Goal: Task Accomplishment & Management: Use online tool/utility

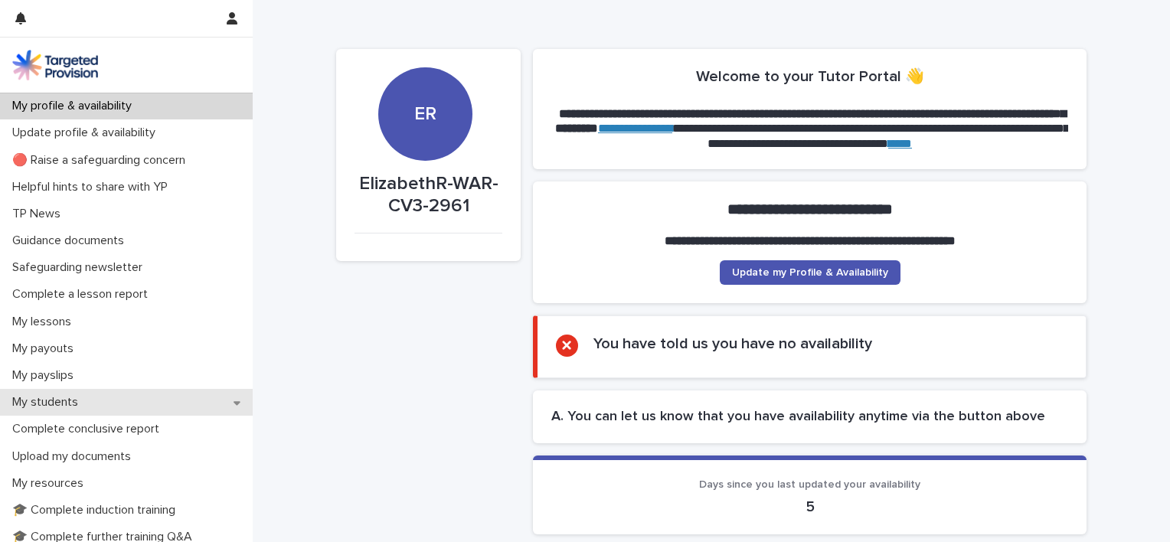
click at [75, 401] on p "My students" at bounding box center [48, 402] width 84 height 15
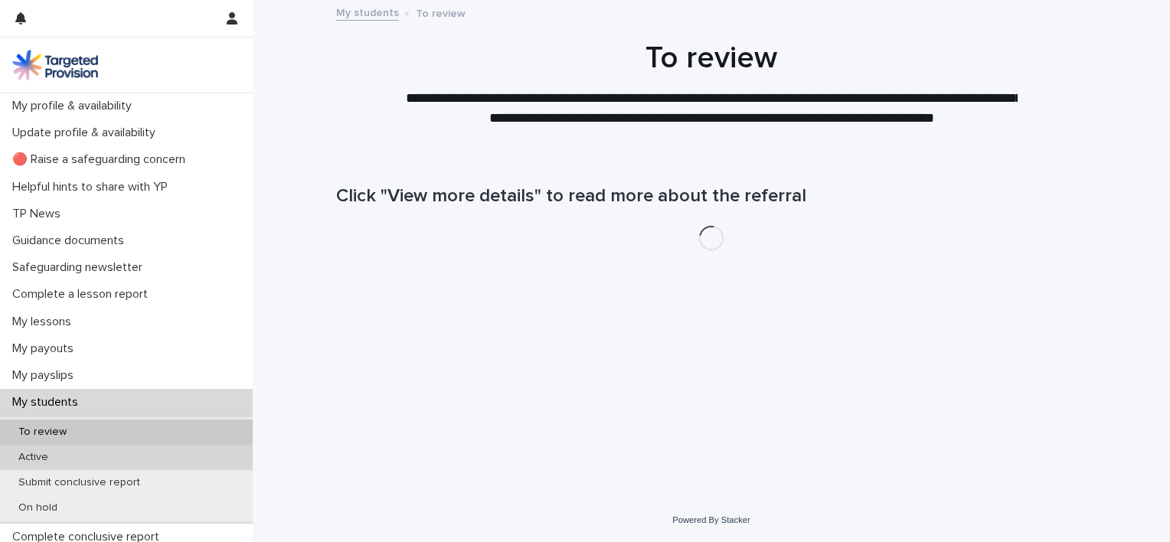
click at [14, 456] on p "Active" at bounding box center [33, 457] width 54 height 13
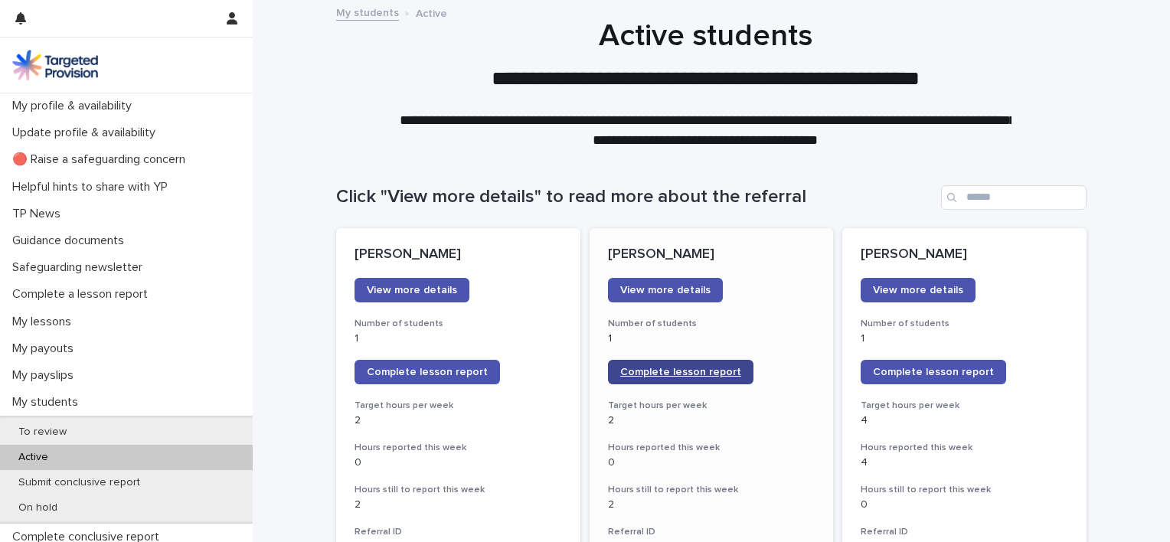
click at [715, 374] on span "Complete lesson report" at bounding box center [680, 372] width 121 height 11
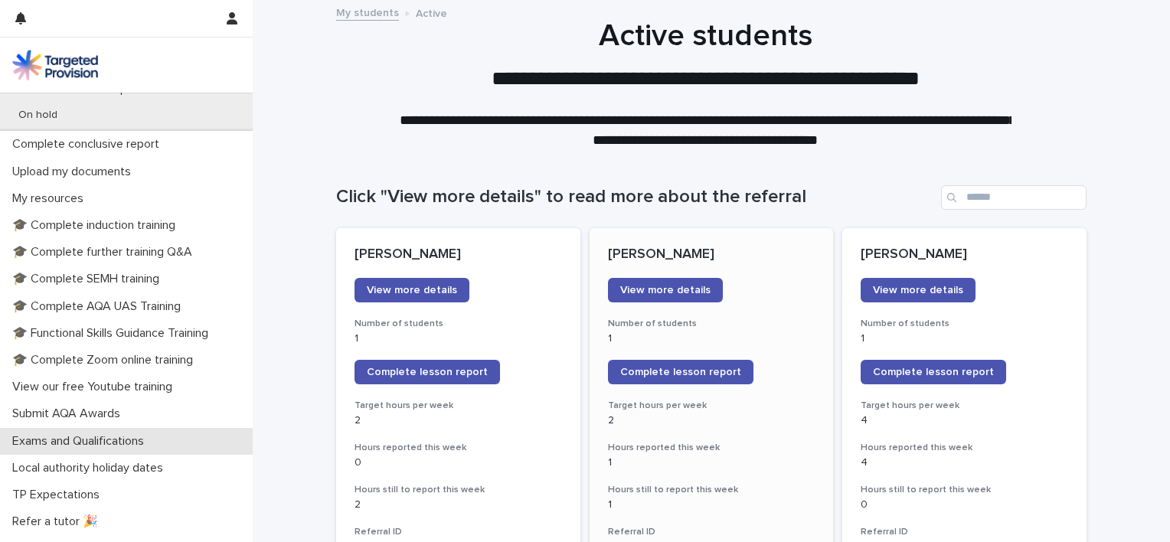
click at [129, 438] on p "Exams and Qualifications" at bounding box center [81, 441] width 150 height 15
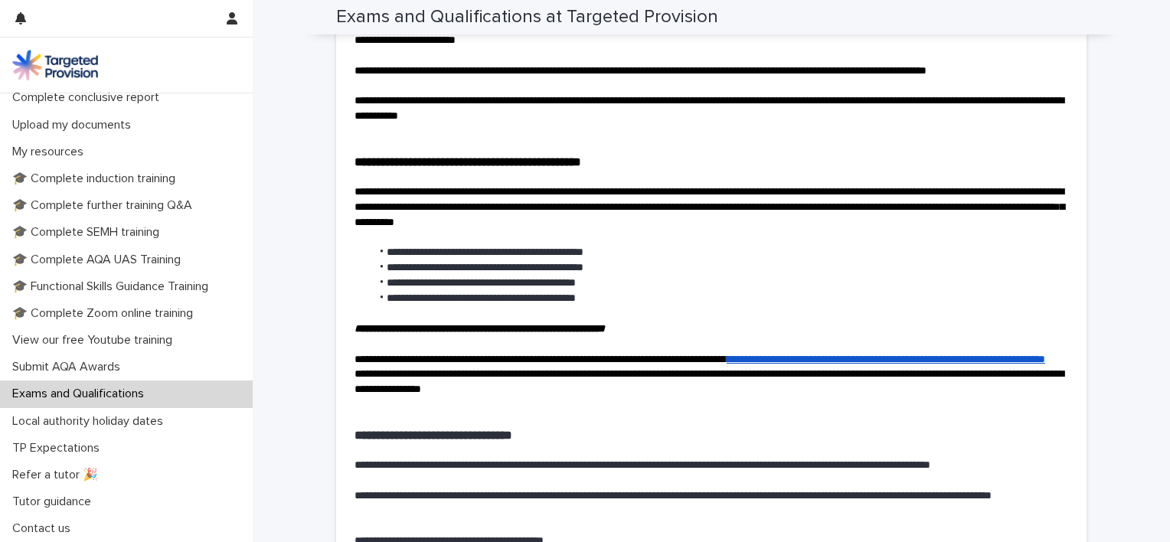
scroll to position [3082, 0]
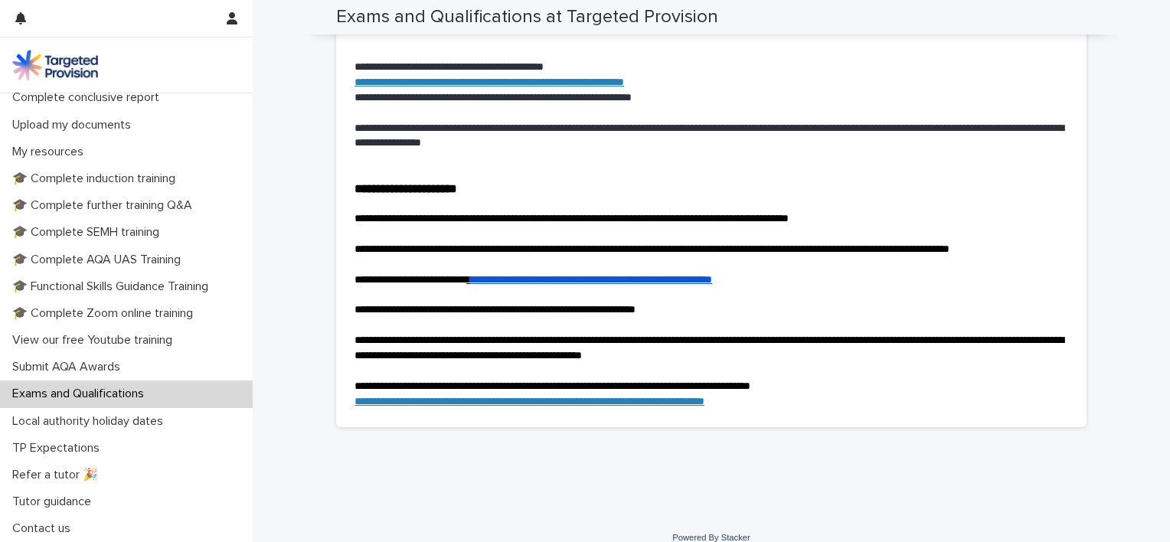
click at [712, 285] on link "**********" at bounding box center [591, 279] width 242 height 11
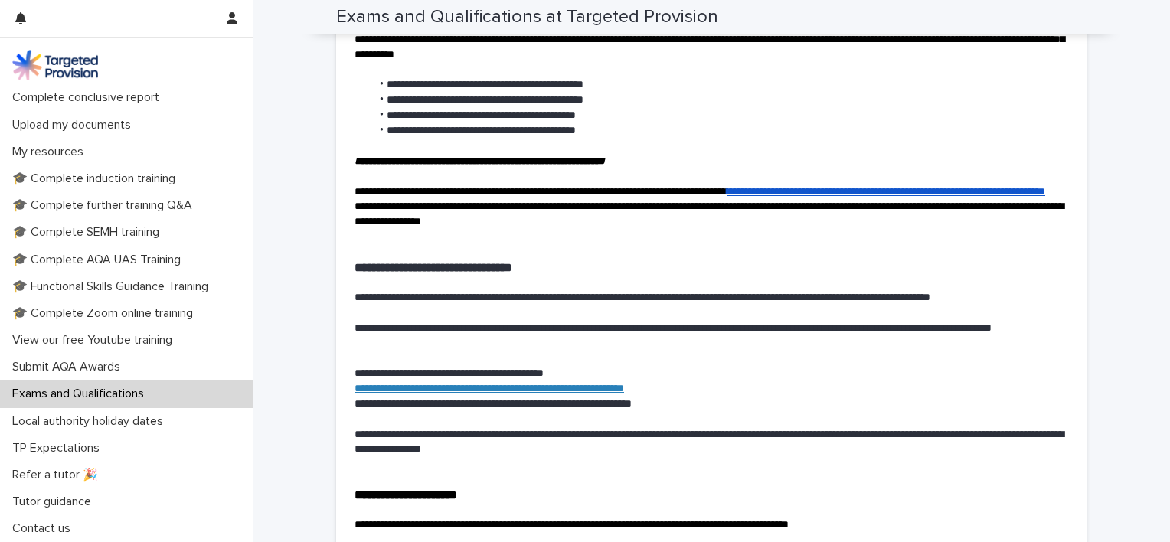
scroll to position [2894, 0]
